Goal: Complete Application Form: Complete application form

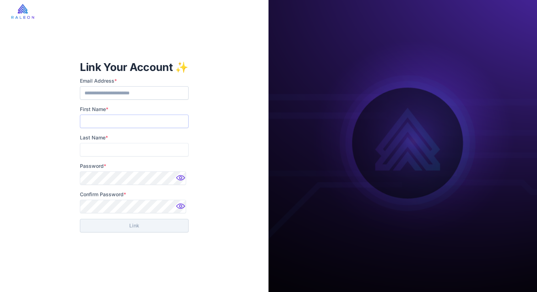
click at [98, 124] on input "First Name *" at bounding box center [134, 121] width 109 height 13
type input "*****"
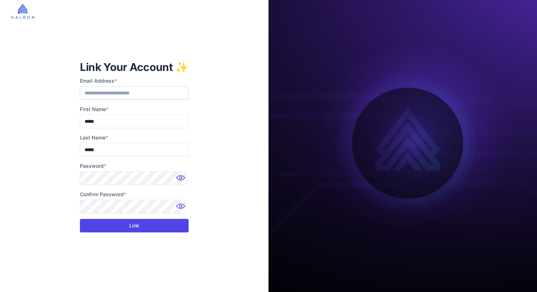
click at [134, 228] on button "Link" at bounding box center [134, 225] width 109 height 13
